Goal: Navigation & Orientation: Find specific page/section

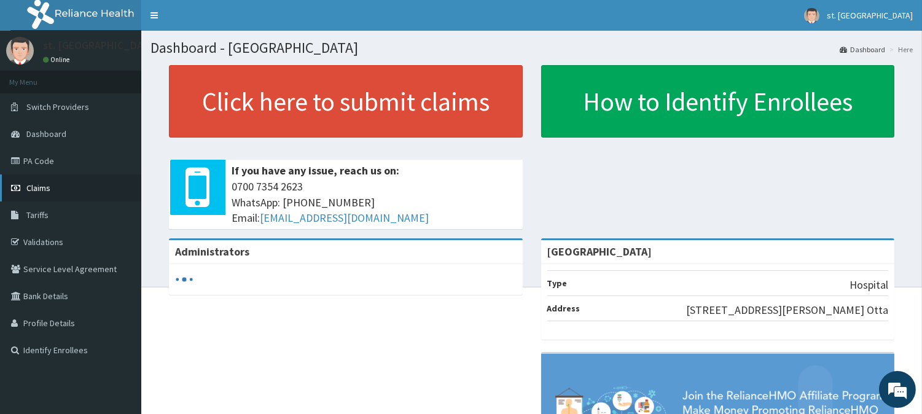
click at [45, 182] on span "Claims" at bounding box center [38, 187] width 24 height 11
click at [46, 152] on link "PA Code" at bounding box center [70, 160] width 141 height 27
click at [53, 246] on link "Validations" at bounding box center [70, 242] width 141 height 27
